Goal: Information Seeking & Learning: Learn about a topic

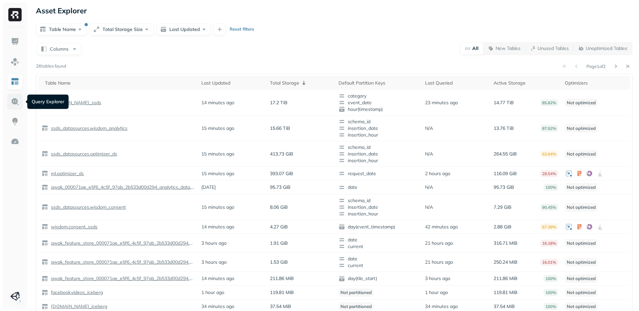
click at [19, 95] on link at bounding box center [15, 102] width 16 height 16
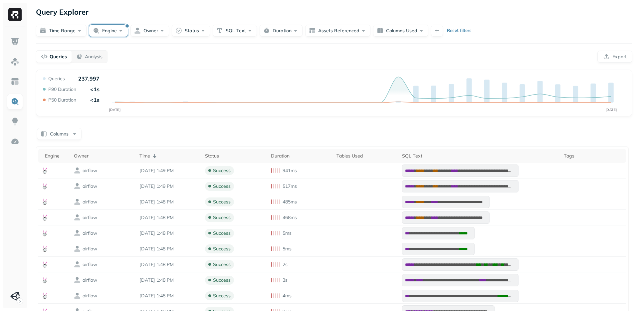
click at [96, 31] on button "Engine" at bounding box center [108, 31] width 39 height 12
click at [71, 73] on button "button" at bounding box center [70, 71] width 8 height 8
click at [184, 59] on div "Queries Analysis Export" at bounding box center [334, 56] width 596 height 13
click at [144, 35] on button "Owner" at bounding box center [149, 31] width 39 height 12
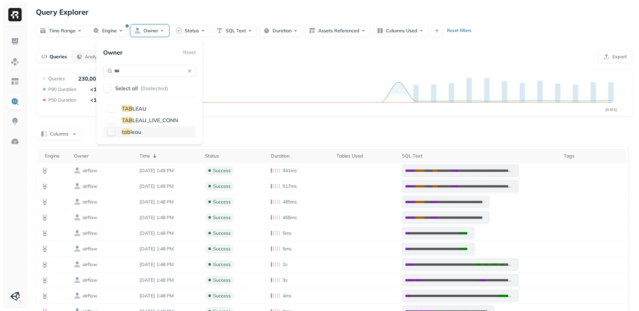
type input "***"
click at [137, 127] on div "tab leau" at bounding box center [149, 132] width 93 height 12
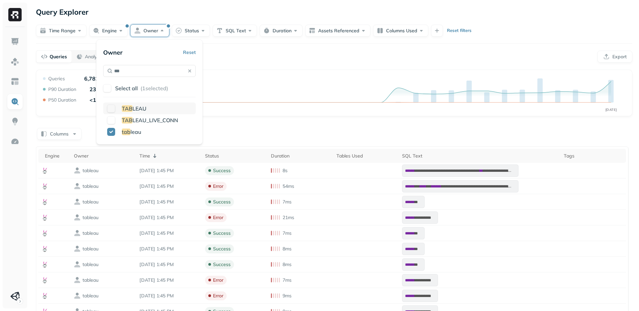
click at [136, 105] on span "LEAU" at bounding box center [139, 108] width 14 height 7
click at [135, 119] on span "LEAU_LIVE_CONN" at bounding box center [155, 120] width 46 height 7
click at [135, 108] on span "LEAU" at bounding box center [139, 108] width 14 height 7
click at [230, 80] on icon "SEP [DATE]" at bounding box center [334, 95] width 585 height 40
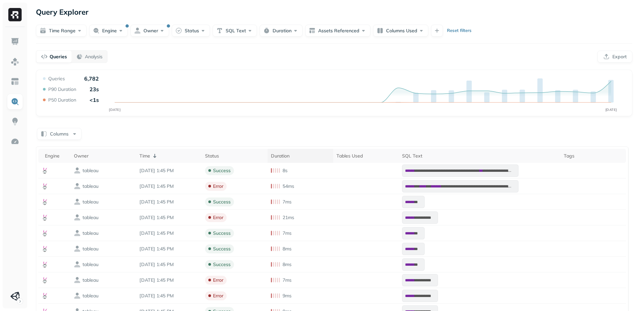
click at [279, 154] on div "Duration" at bounding box center [300, 156] width 59 height 6
click at [277, 154] on div "Duration ( 2 )" at bounding box center [300, 156] width 59 height 8
click at [277, 154] on div "Duration" at bounding box center [300, 156] width 59 height 6
click at [298, 157] on icon at bounding box center [294, 156] width 8 height 8
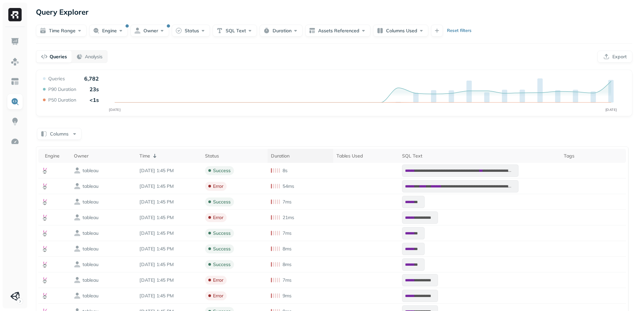
click at [299, 157] on div "Duration" at bounding box center [300, 156] width 59 height 6
click at [298, 157] on icon at bounding box center [294, 156] width 8 height 8
click at [120, 30] on button "Engine" at bounding box center [108, 31] width 39 height 12
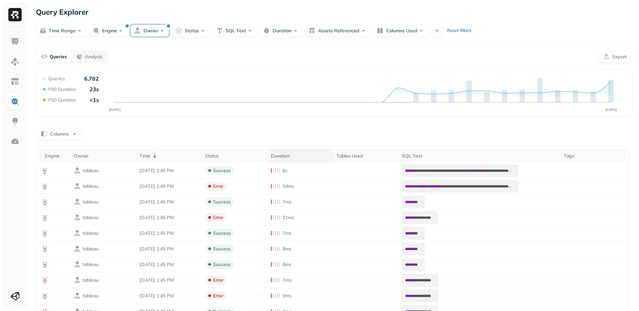
click at [138, 30] on button "Owner" at bounding box center [149, 31] width 39 height 12
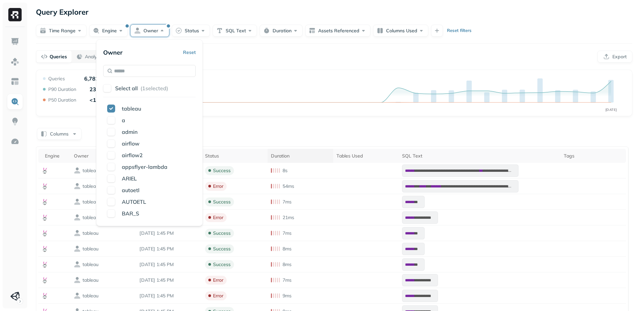
click at [138, 30] on button "Owner" at bounding box center [149, 31] width 39 height 12
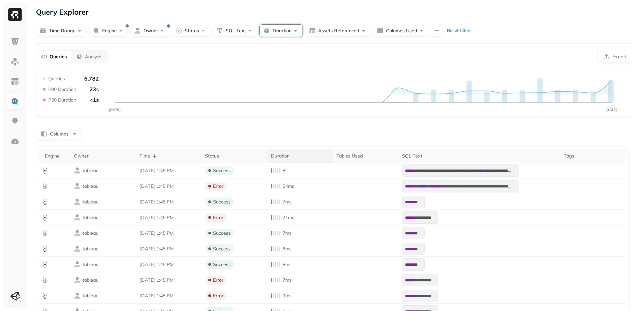
click at [265, 34] on button "Duration" at bounding box center [281, 31] width 43 height 12
click at [291, 73] on input "text" at bounding box center [292, 71] width 23 height 12
type input "**"
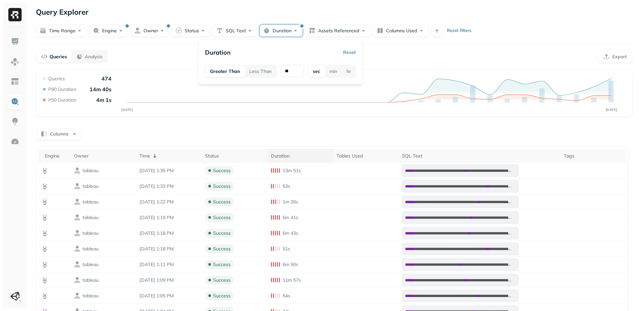
click at [312, 121] on div "**********" at bounding box center [334, 250] width 596 height 361
click at [292, 34] on button "Duration" at bounding box center [281, 31] width 43 height 12
click at [291, 73] on input "**" at bounding box center [292, 71] width 23 height 12
type input "**"
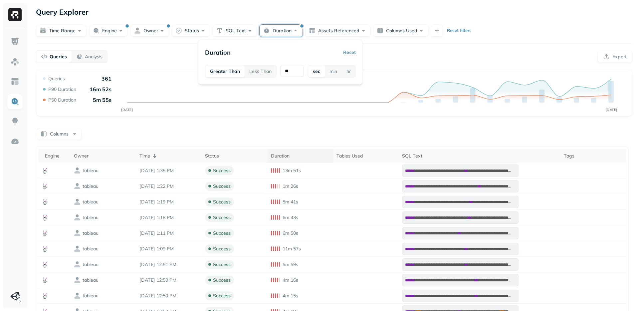
click at [375, 59] on div "Queries Analysis Export" at bounding box center [334, 56] width 596 height 13
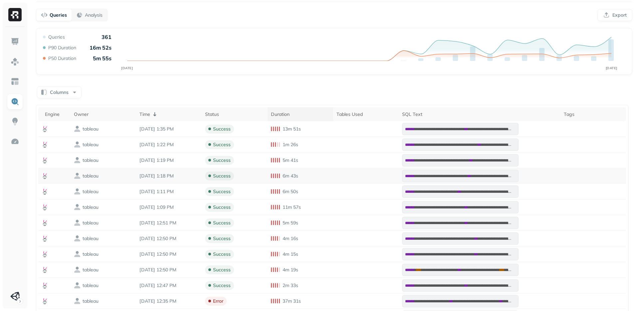
scroll to position [45, 0]
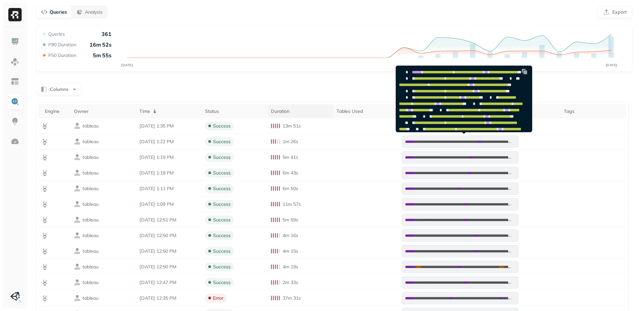
click at [441, 106] on span "**********" at bounding box center [457, 101] width 116 height 10
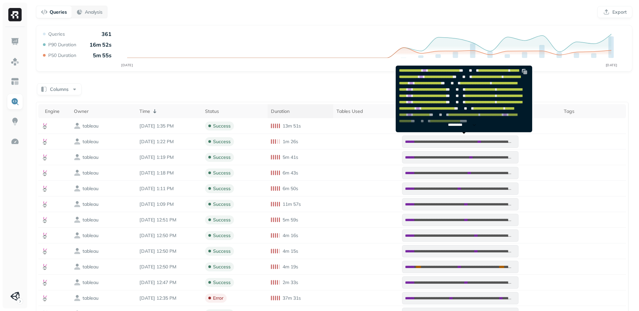
scroll to position [381, 0]
click at [523, 72] on img at bounding box center [524, 71] width 7 height 7
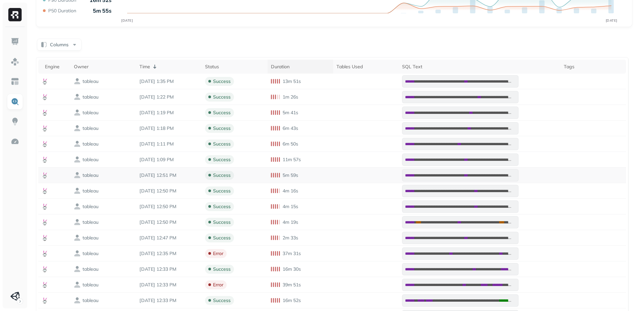
scroll to position [126, 0]
